Goal: Communication & Community: Share content

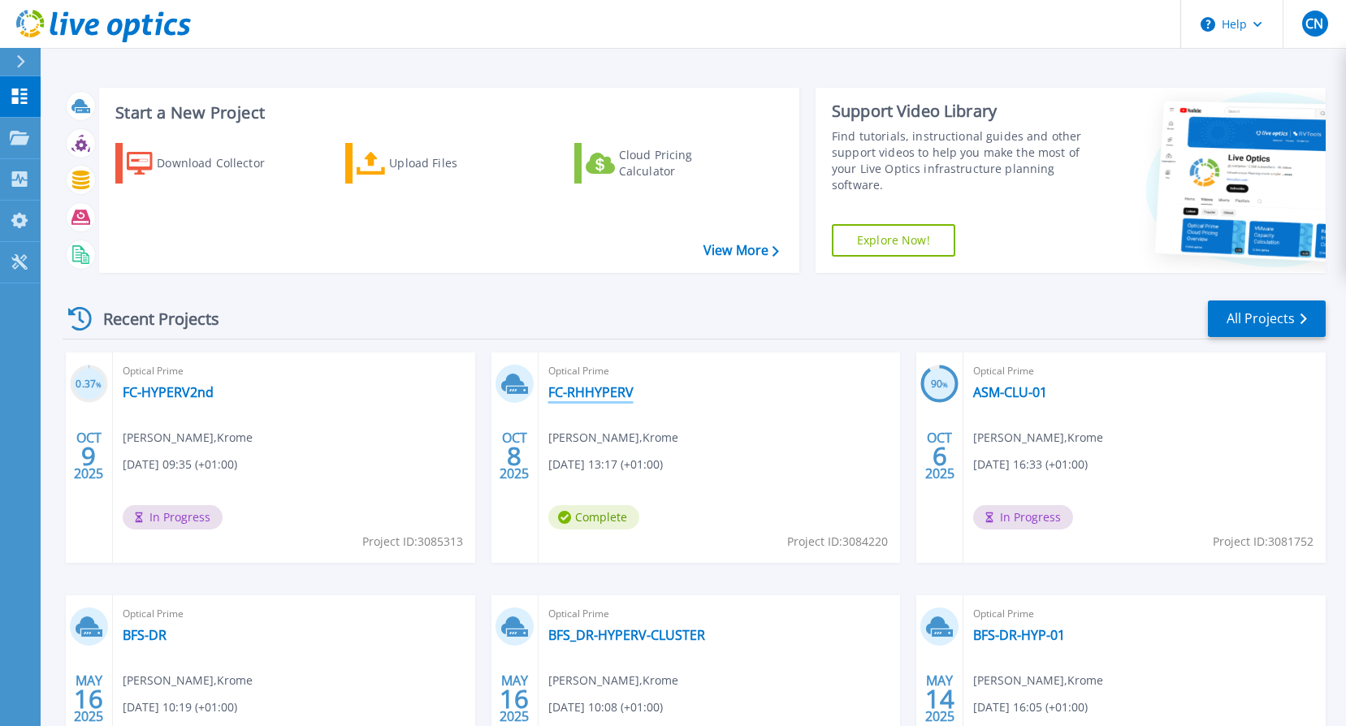
click at [607, 391] on link "FC-RHHYPERV" at bounding box center [590, 392] width 85 height 16
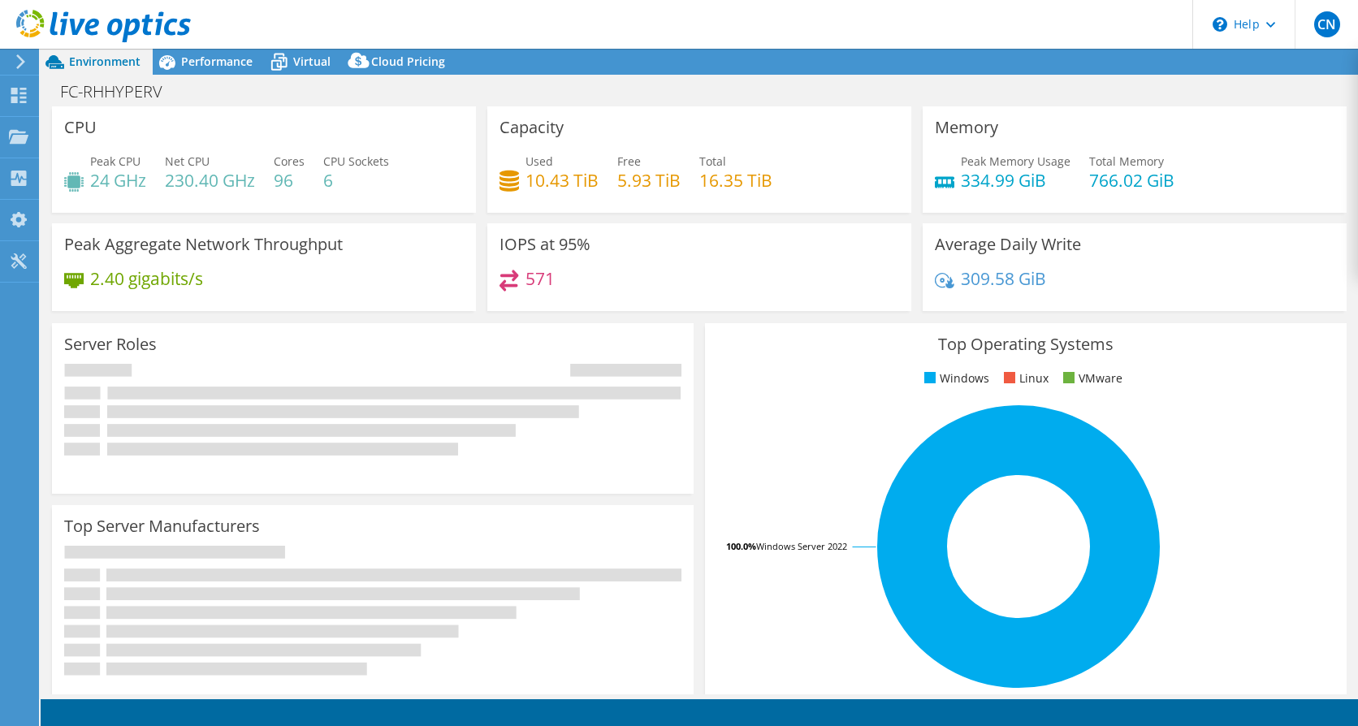
select select "EULondon"
select select "GBP"
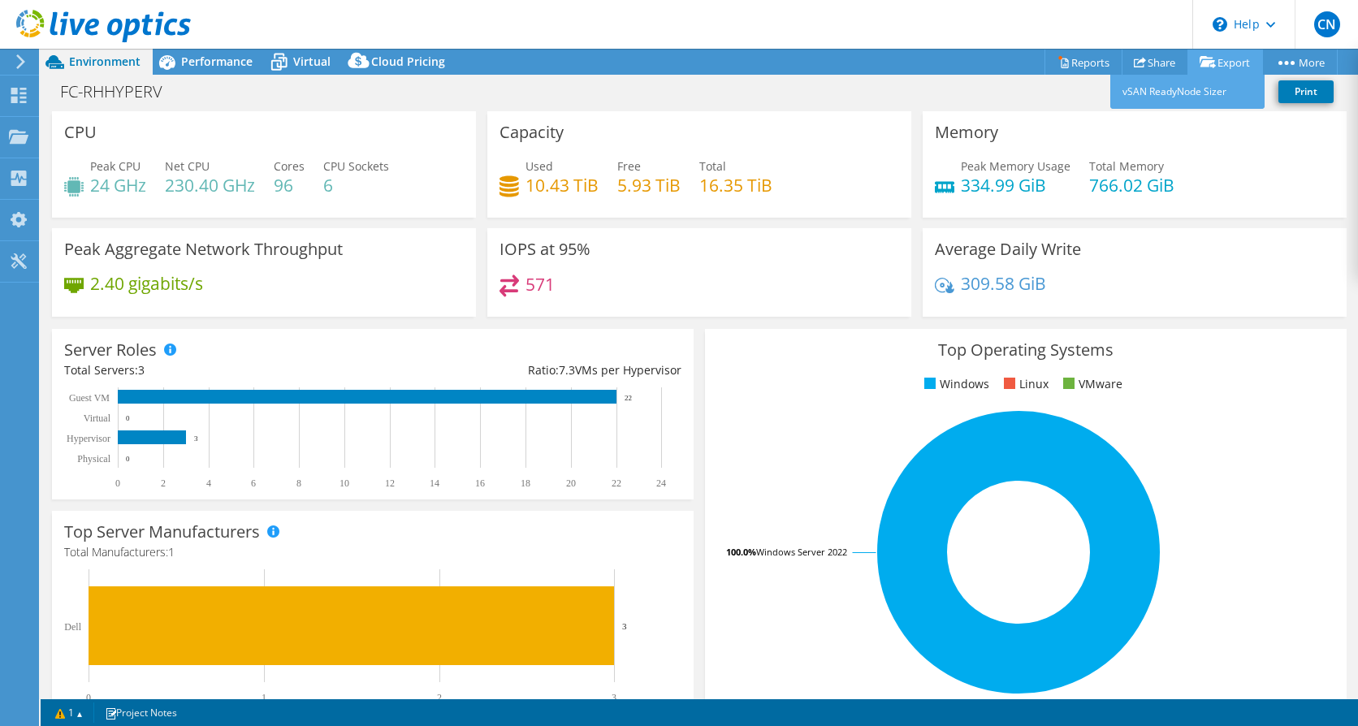
click at [1220, 61] on link "Export" at bounding box center [1225, 62] width 76 height 25
click at [1303, 89] on link "Print" at bounding box center [1305, 91] width 55 height 23
click at [1148, 56] on link "Share" at bounding box center [1155, 62] width 67 height 25
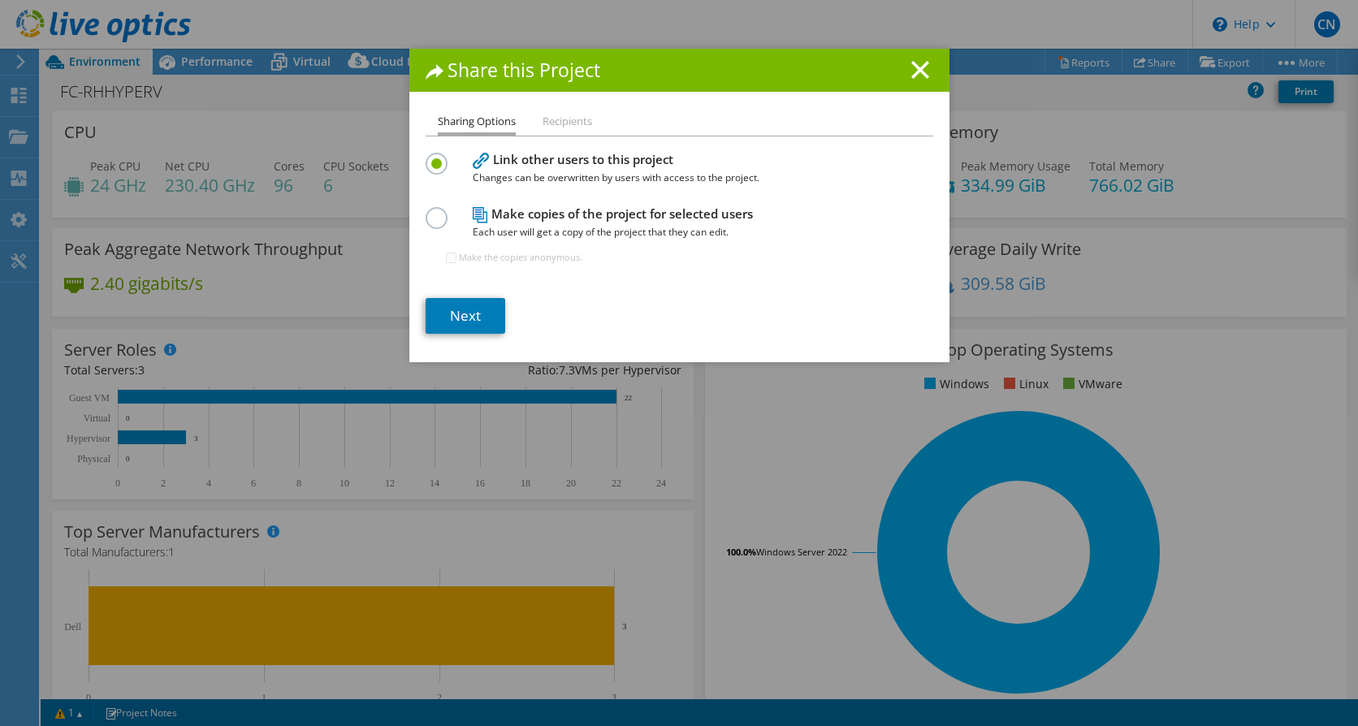
click at [558, 162] on h4 "Link other users to this project Changes can be overwritten by users with acces…" at bounding box center [676, 168] width 406 height 37
click at [459, 318] on link "Next" at bounding box center [466, 316] width 80 height 36
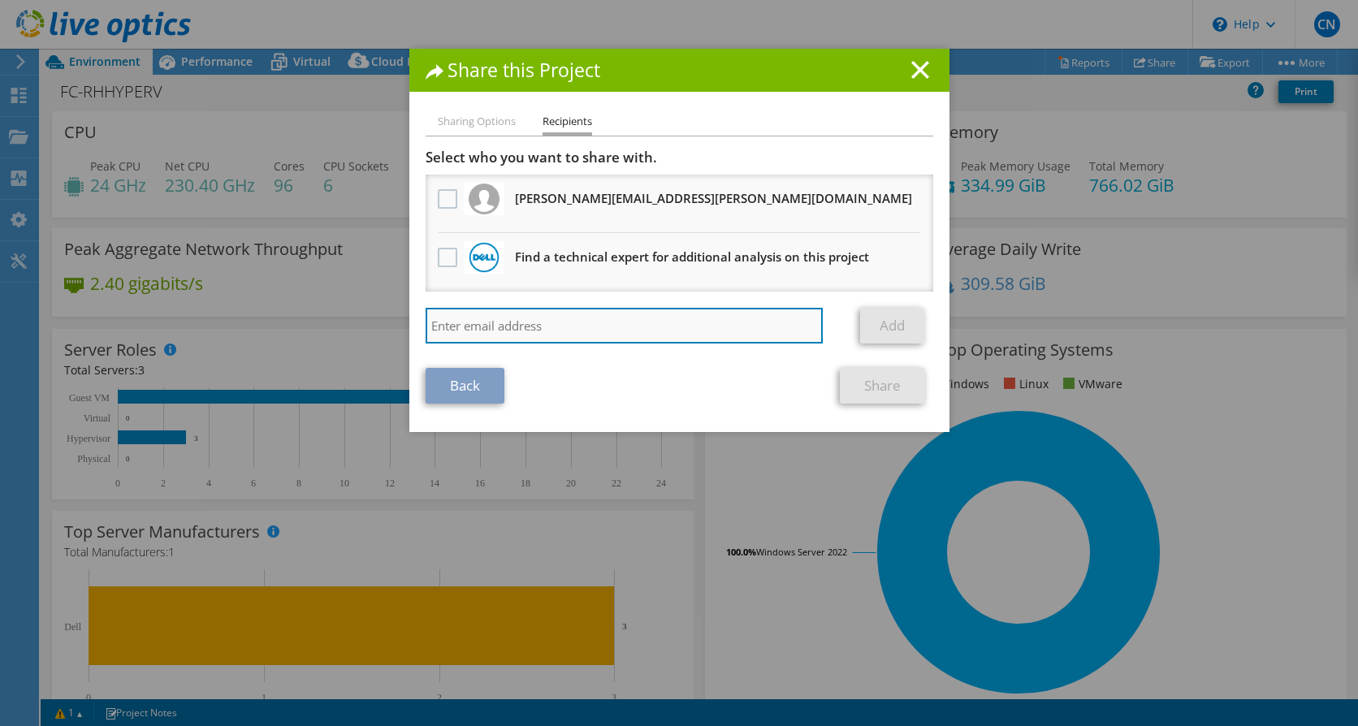
click at [504, 328] on input "search" at bounding box center [625, 326] width 398 height 36
type input "sam.mager@krome.co.uk"
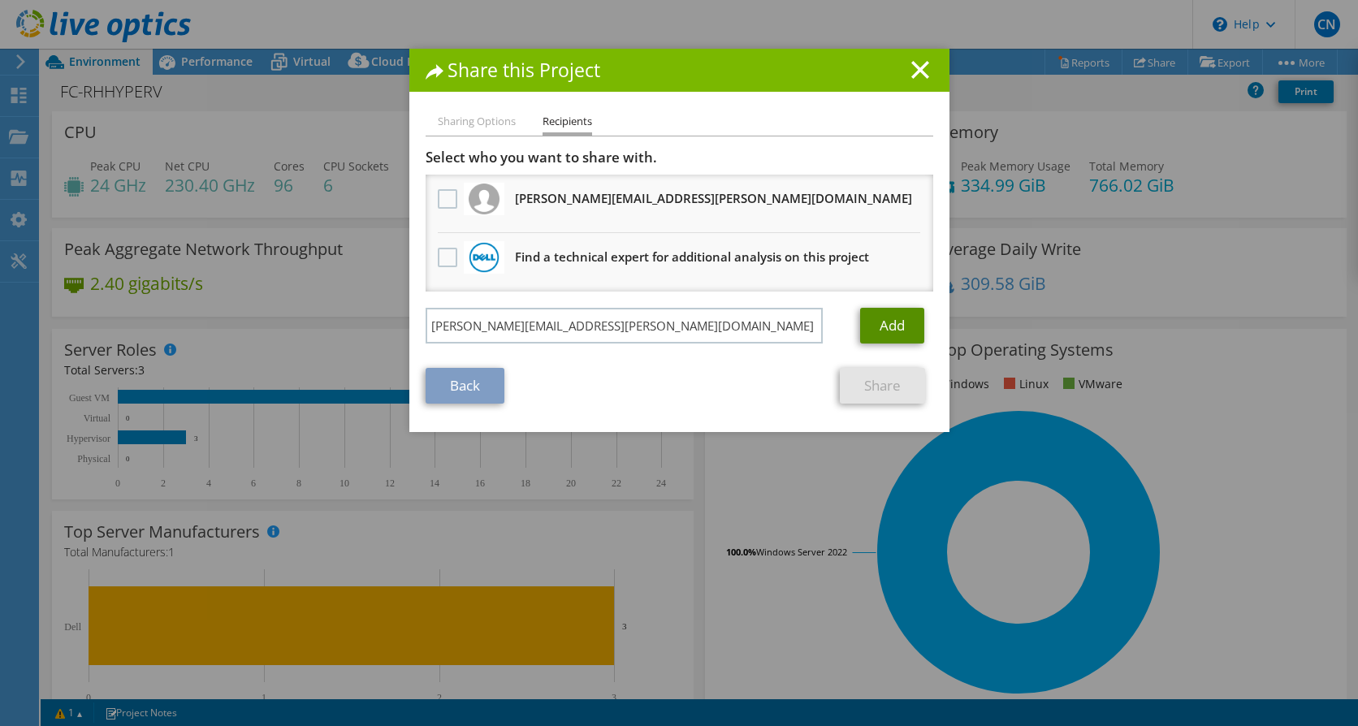
click at [891, 321] on link "Add" at bounding box center [892, 326] width 64 height 36
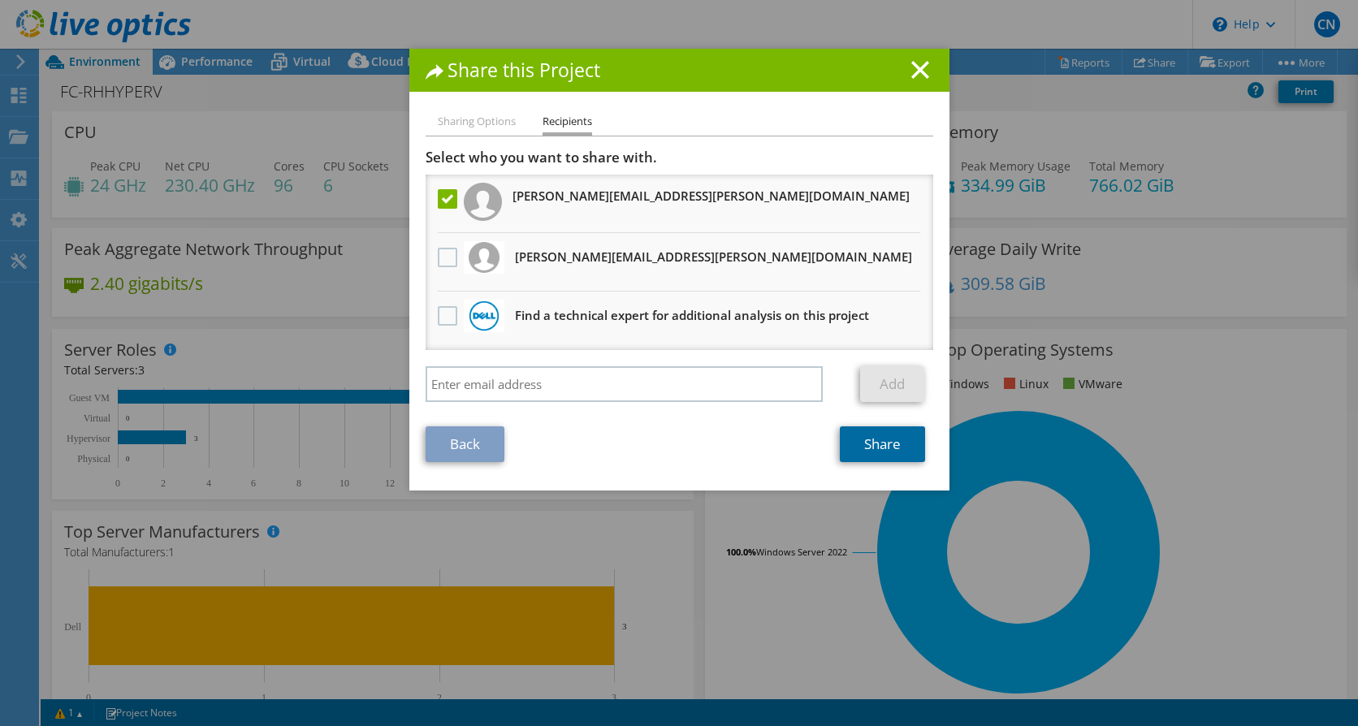
click at [881, 442] on link "Share" at bounding box center [882, 444] width 85 height 36
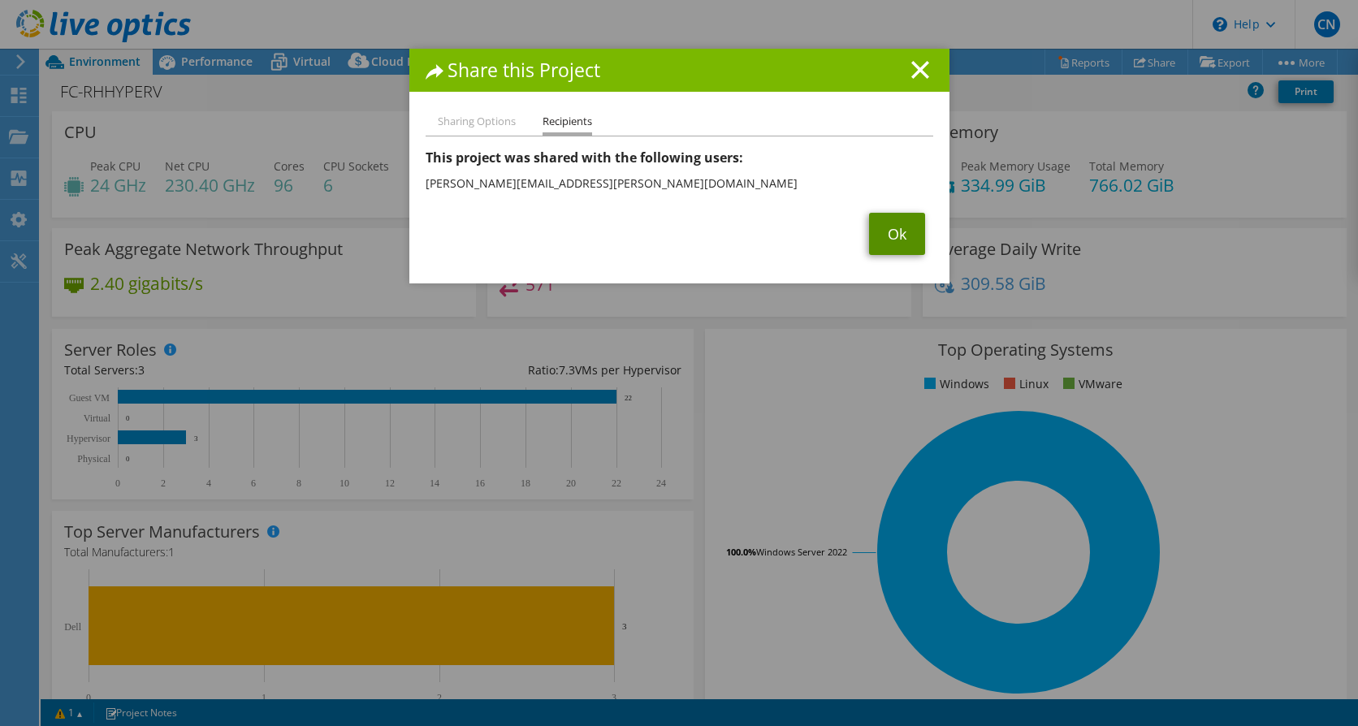
click at [890, 236] on link "Ok" at bounding box center [897, 234] width 56 height 42
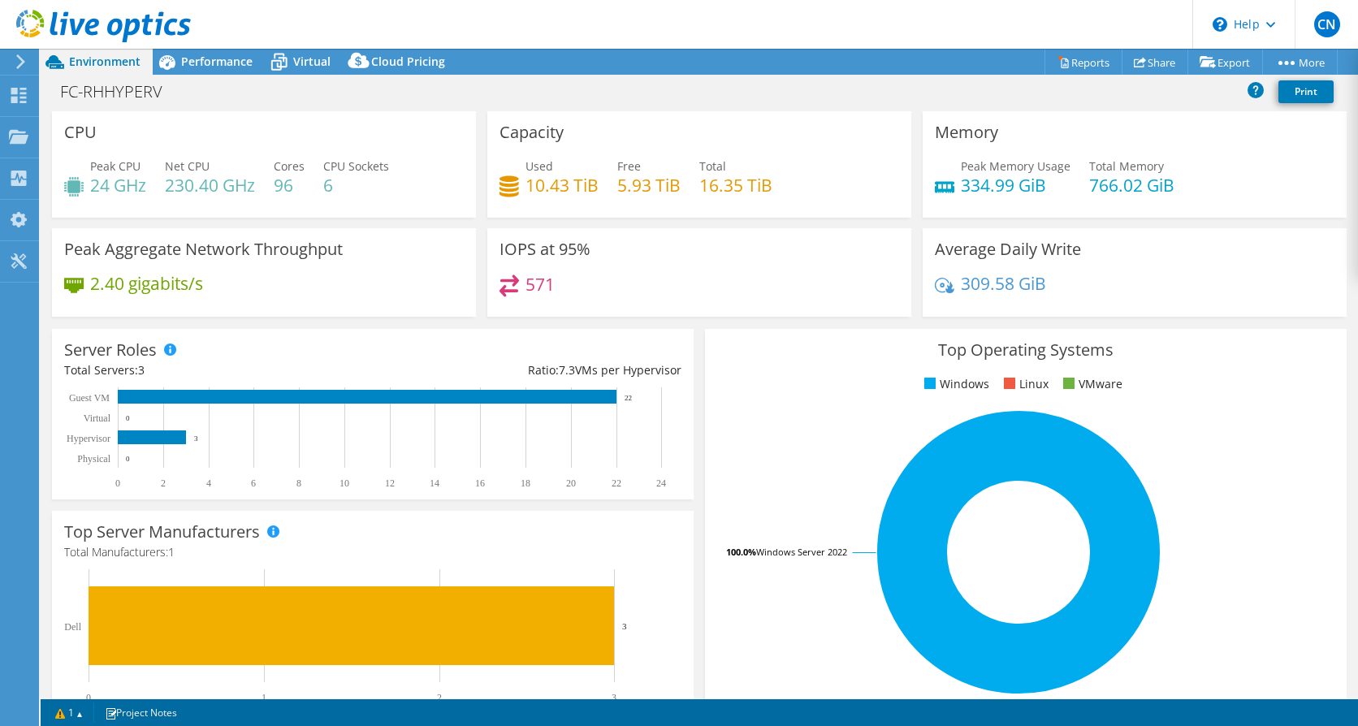
click at [392, 92] on div "FC-RHHYPERV Print" at bounding box center [699, 91] width 1317 height 30
click at [18, 99] on icon at bounding box center [18, 95] width 19 height 15
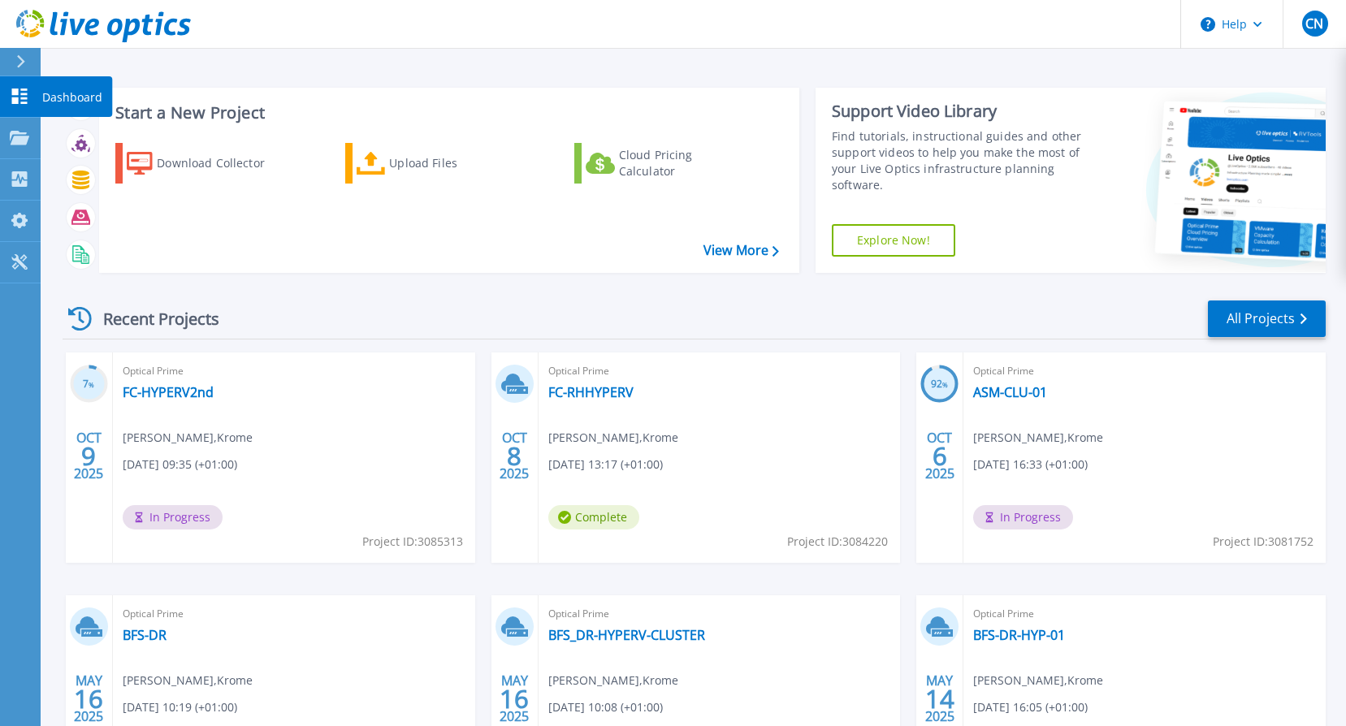
click at [16, 93] on icon at bounding box center [19, 96] width 15 height 15
click at [19, 88] on div at bounding box center [19, 96] width 19 height 17
